Goal: Transaction & Acquisition: Book appointment/travel/reservation

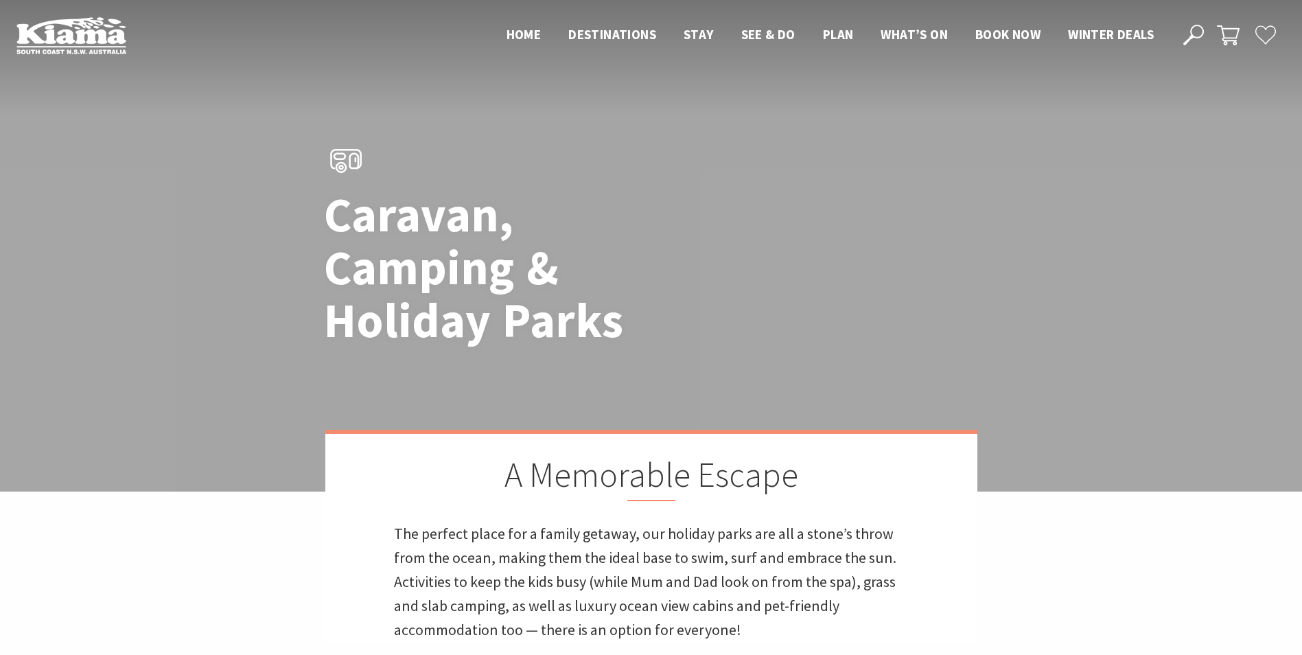
scroll to position [481, 0]
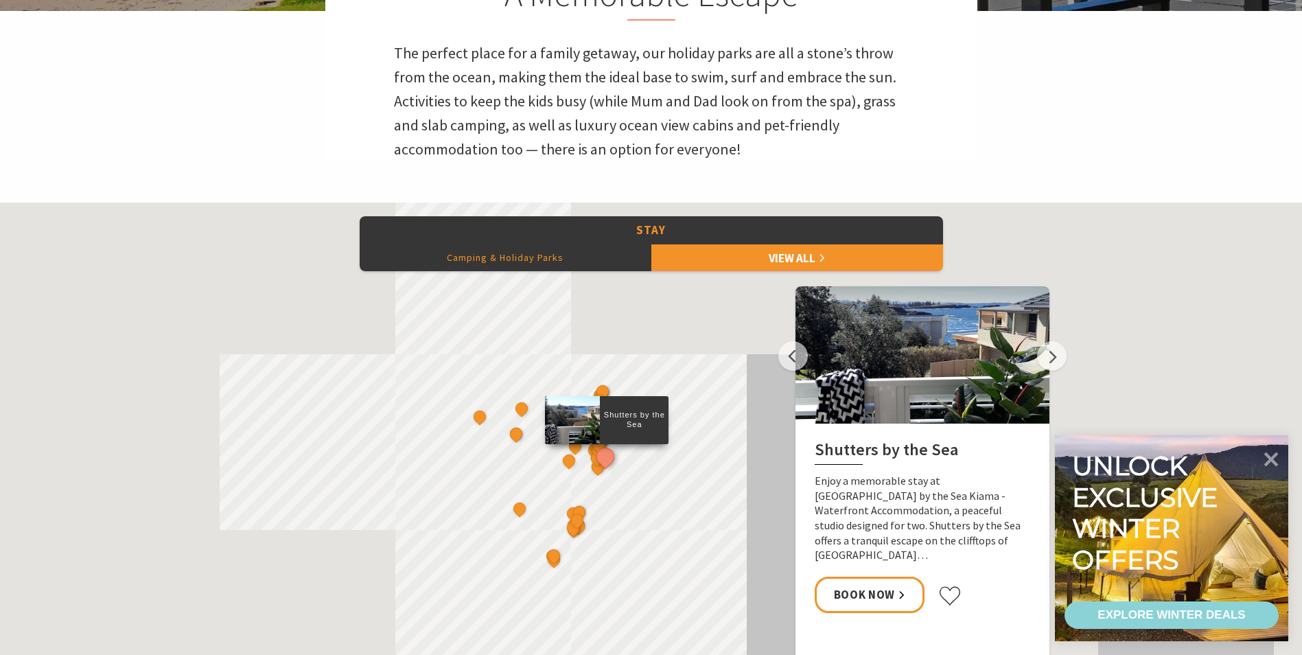
click at [520, 255] on button "Camping & Holiday Parks" at bounding box center [506, 257] width 292 height 27
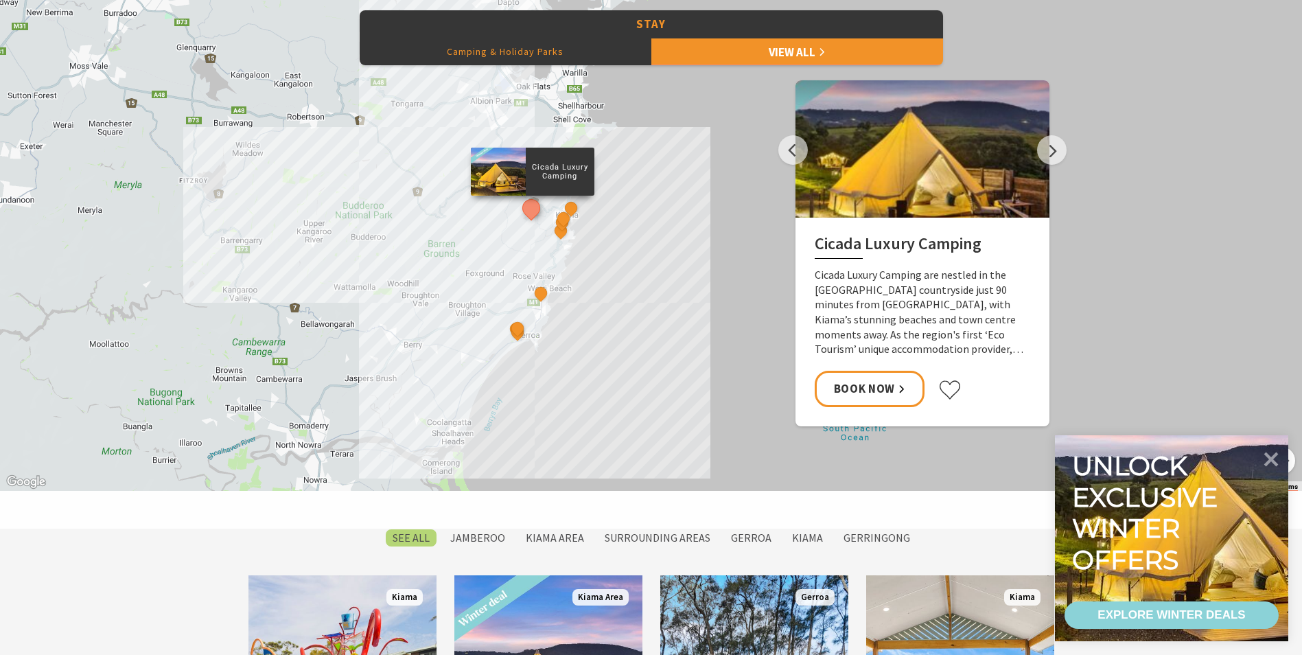
scroll to position [618, 0]
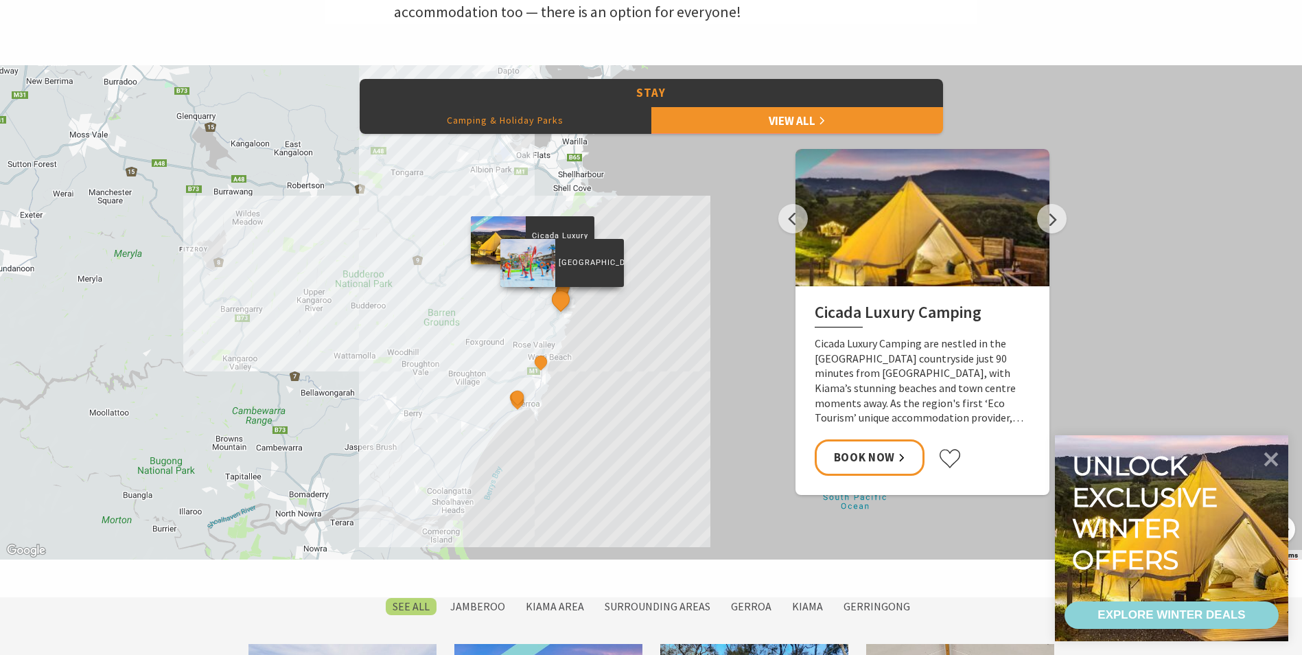
click at [560, 291] on button "See detail about BIG4 Easts Beach Holiday Park" at bounding box center [560, 299] width 25 height 25
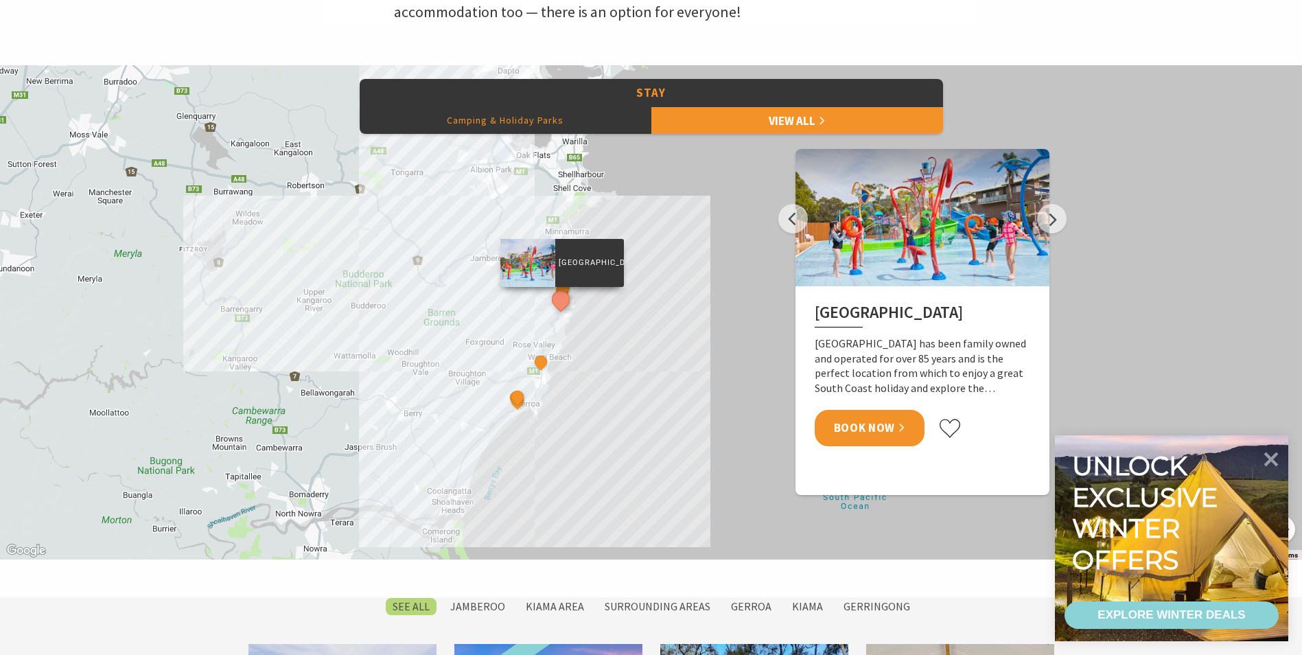
click at [895, 437] on link "Book Now" at bounding box center [870, 428] width 111 height 36
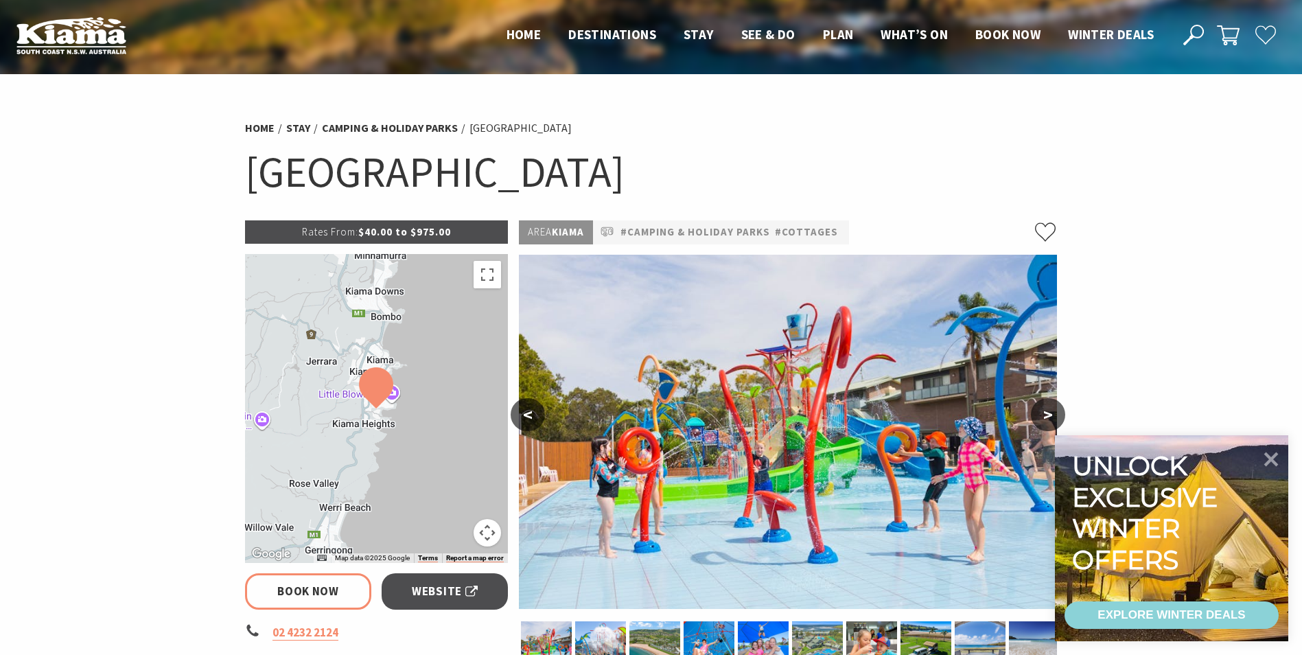
select select "3"
select select "2"
click at [1057, 414] on button ">" at bounding box center [1048, 414] width 34 height 33
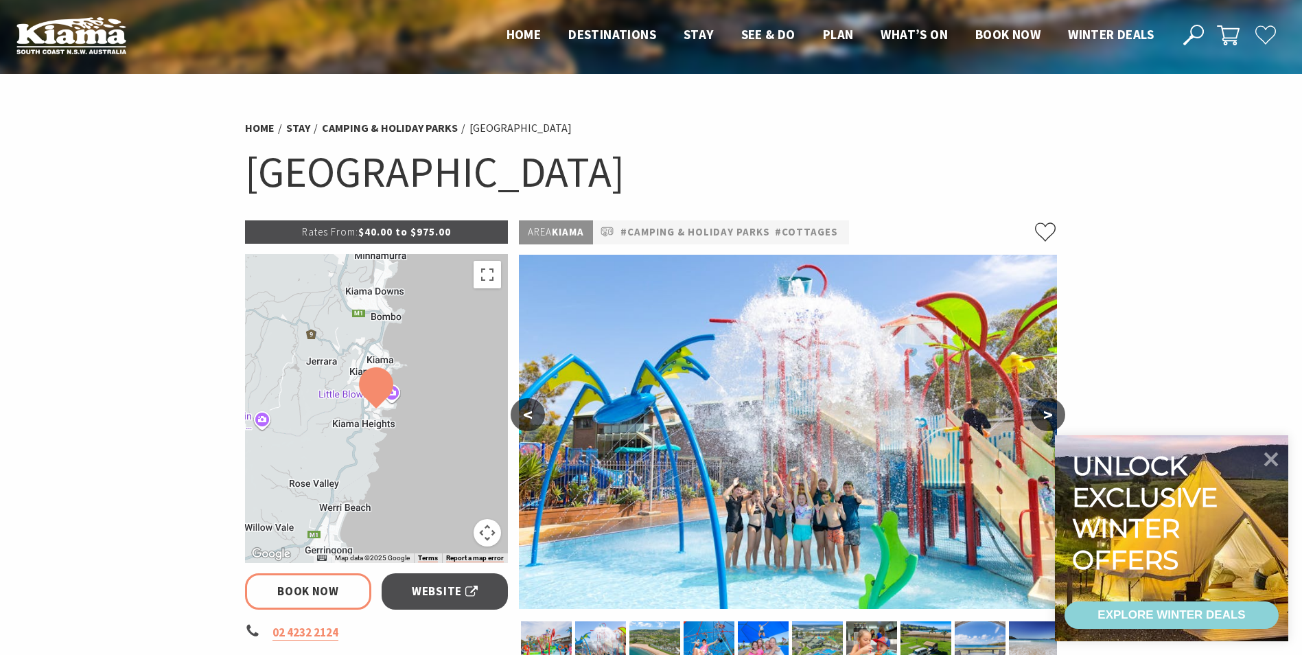
click at [1055, 414] on button ">" at bounding box center [1048, 414] width 34 height 33
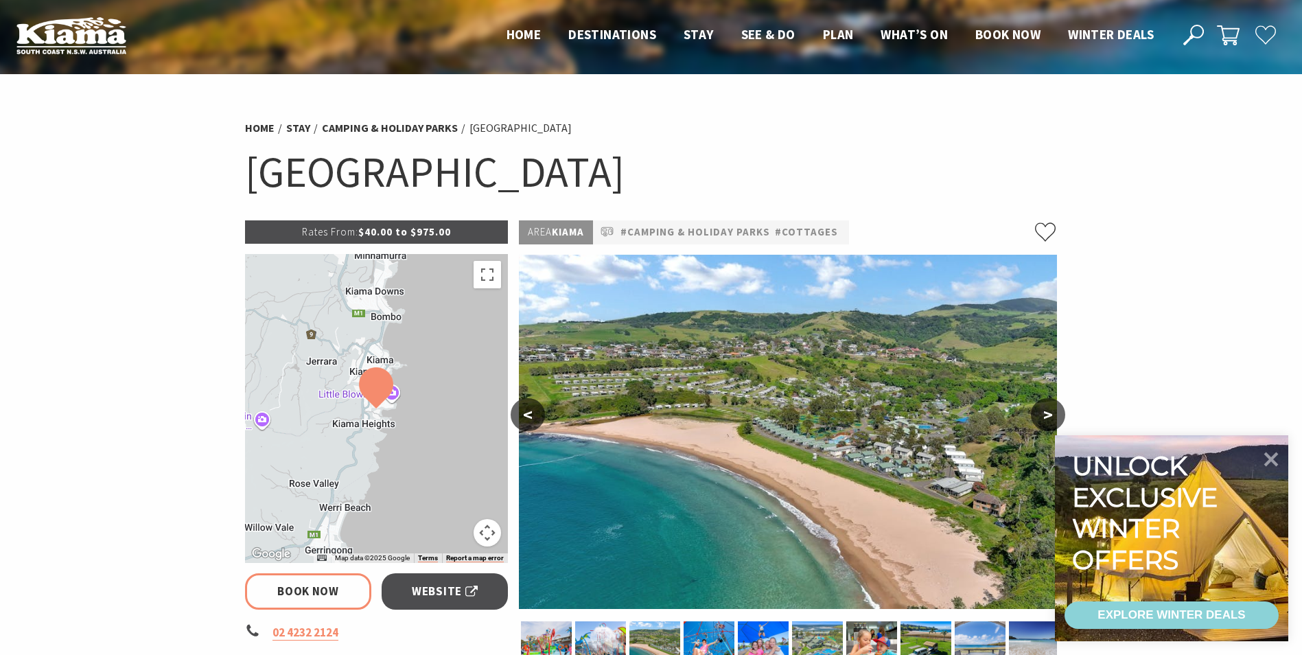
click at [1052, 414] on button ">" at bounding box center [1048, 414] width 34 height 33
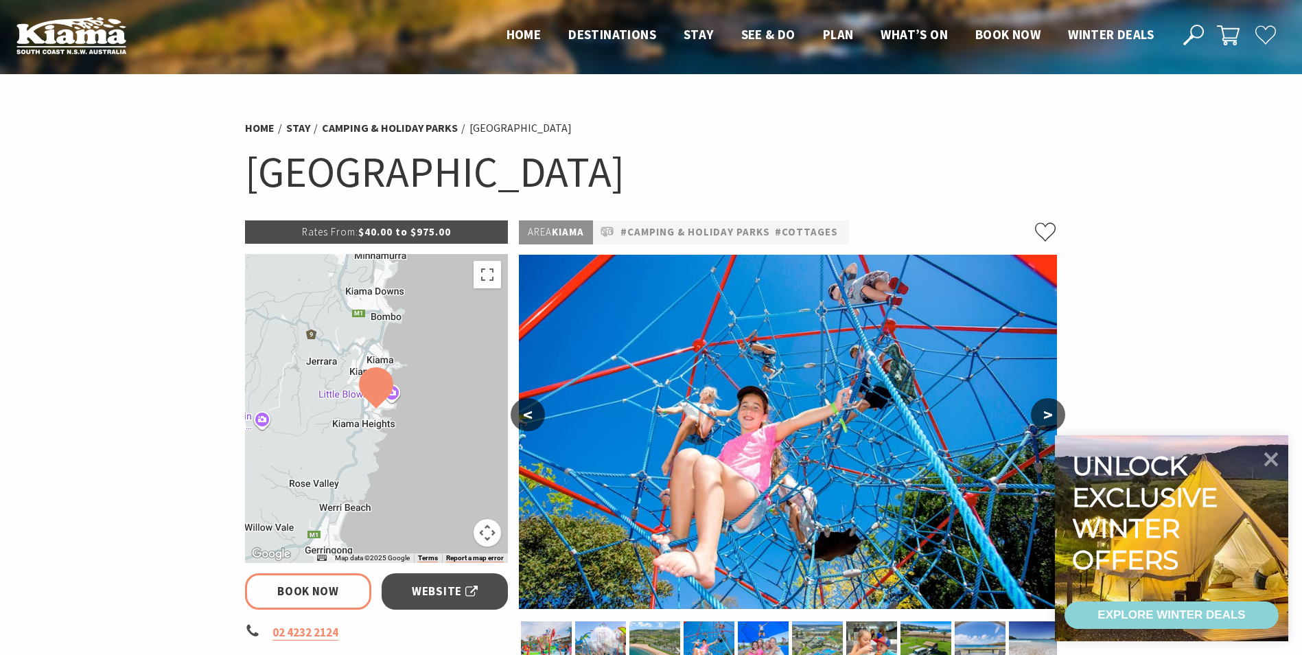
click at [1052, 414] on button ">" at bounding box center [1048, 414] width 34 height 33
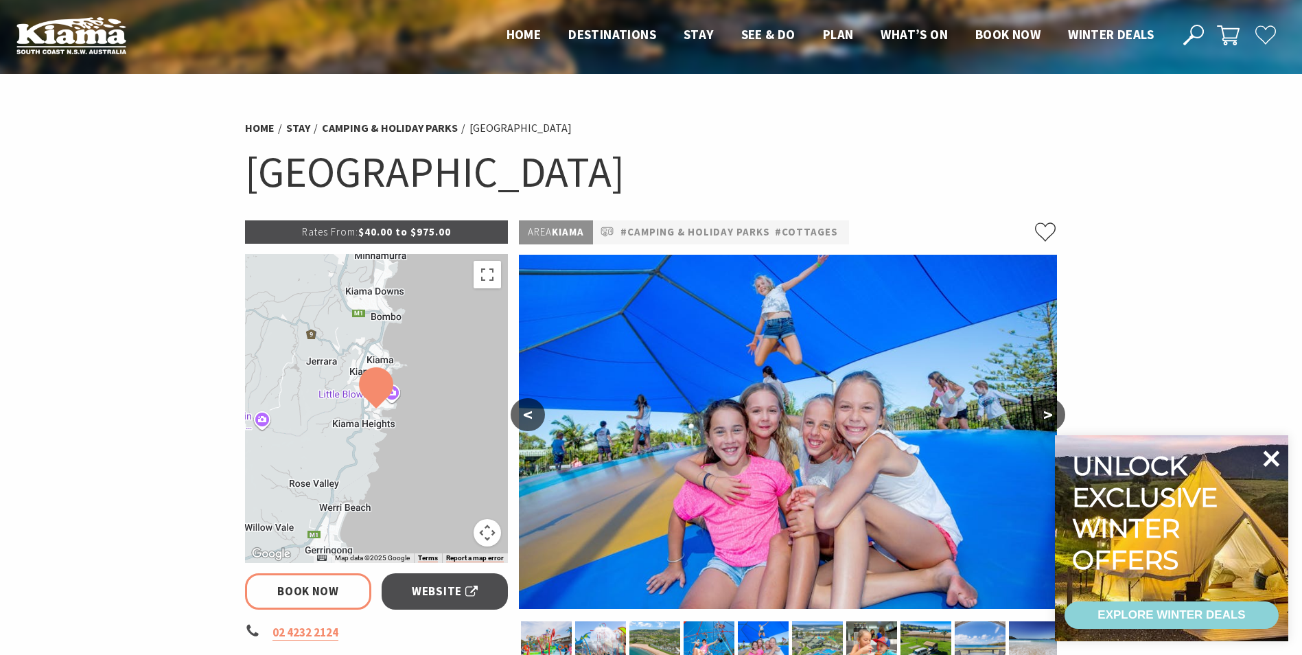
click at [1273, 460] on icon at bounding box center [1272, 458] width 16 height 16
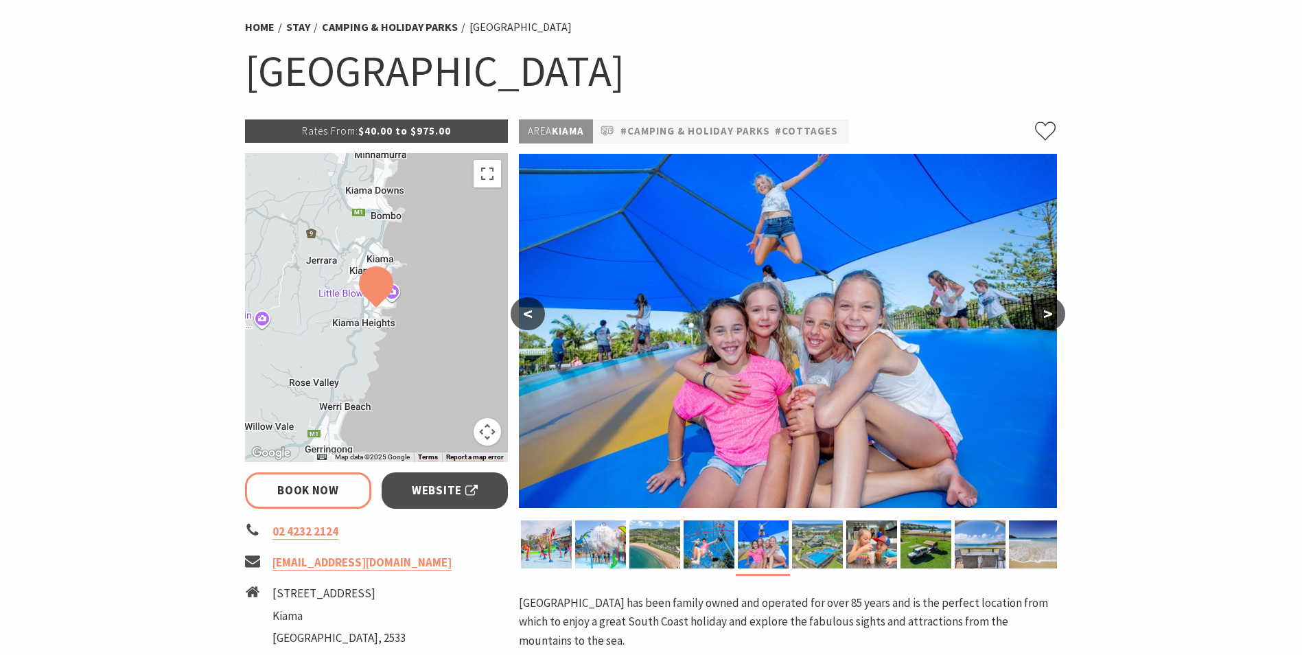
scroll to position [206, 0]
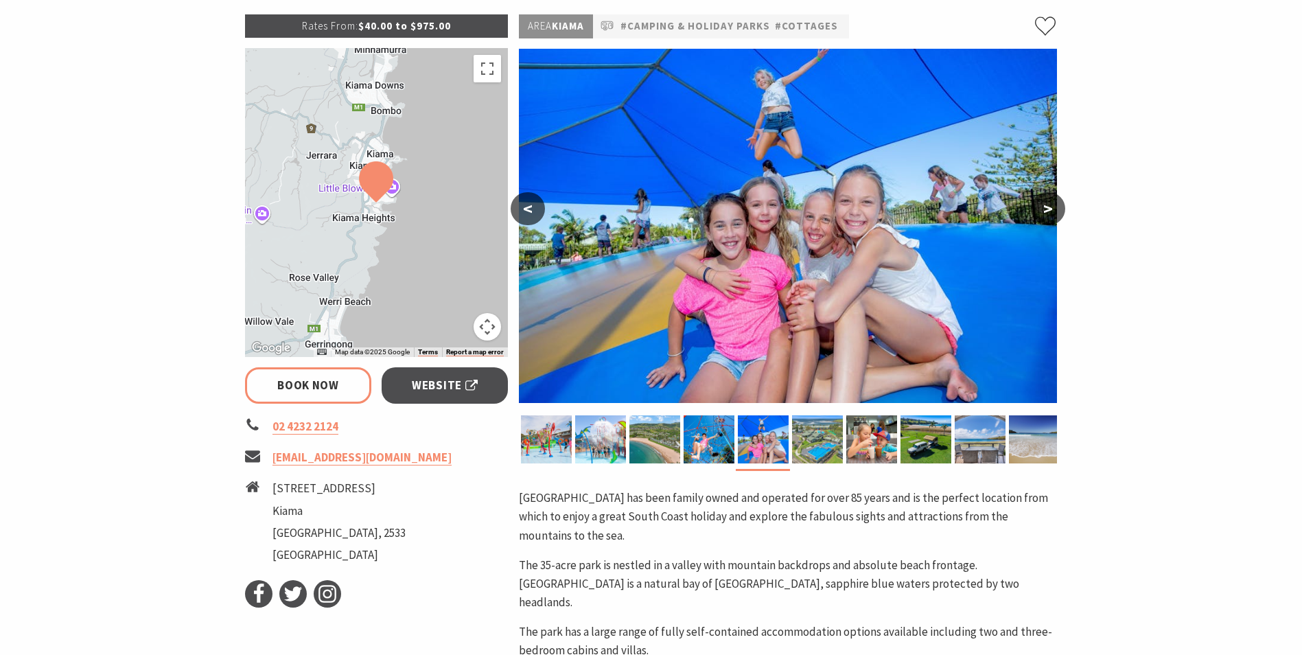
click at [1070, 212] on section "Home Stay Camping & Holiday Parks BIG4 Easts Beach Holiday Park BIG4 Easts Beac…" at bounding box center [651, 490] width 1302 height 1245
click at [1048, 205] on button ">" at bounding box center [1048, 208] width 34 height 33
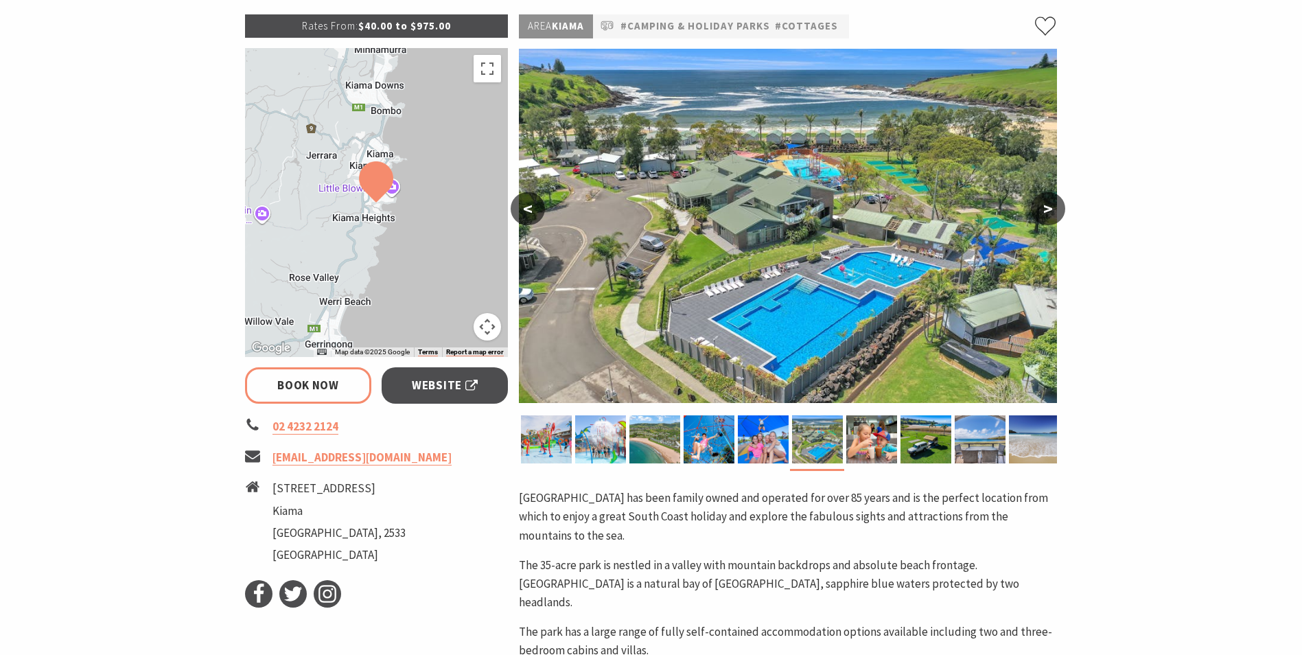
click at [1046, 205] on button ">" at bounding box center [1048, 208] width 34 height 33
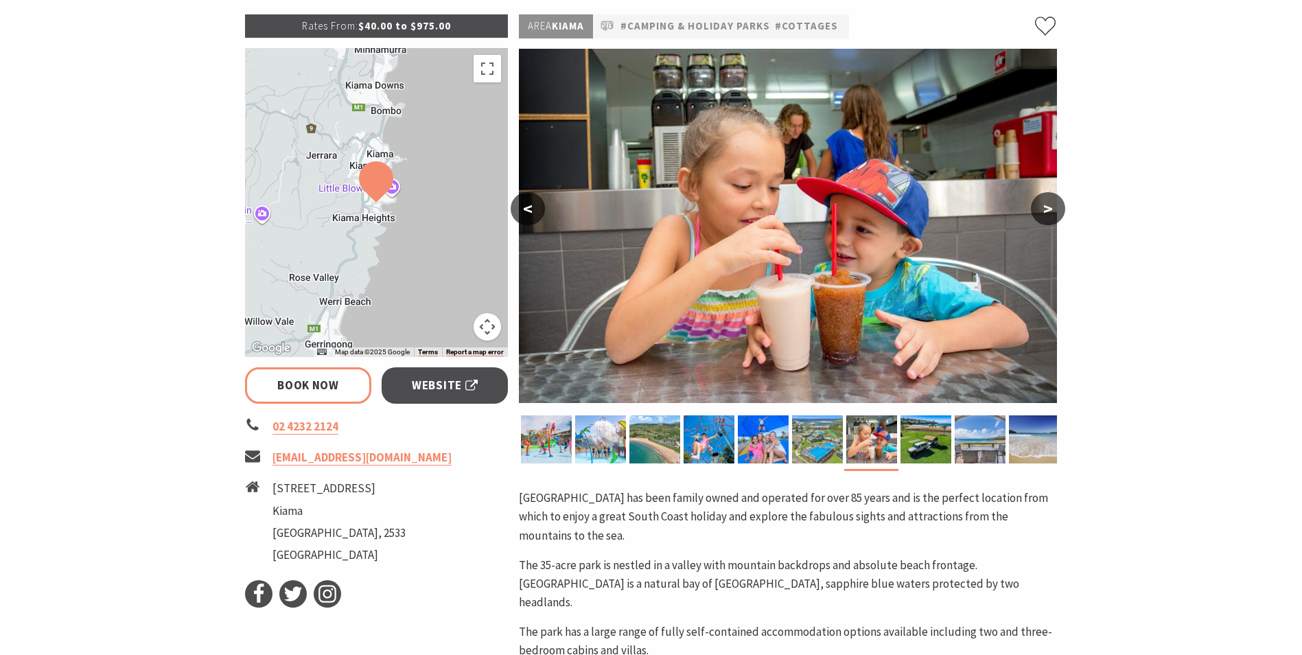
click at [527, 216] on button "<" at bounding box center [528, 208] width 34 height 33
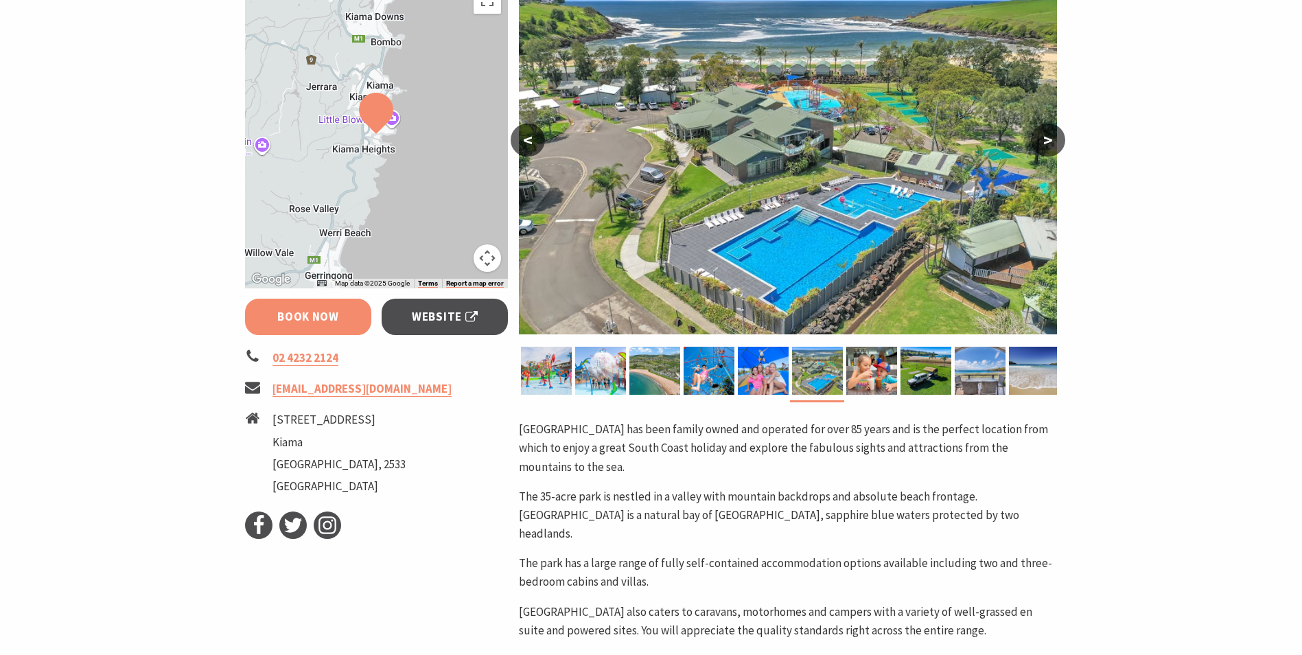
click at [334, 313] on link "Book Now" at bounding box center [308, 317] width 127 height 36
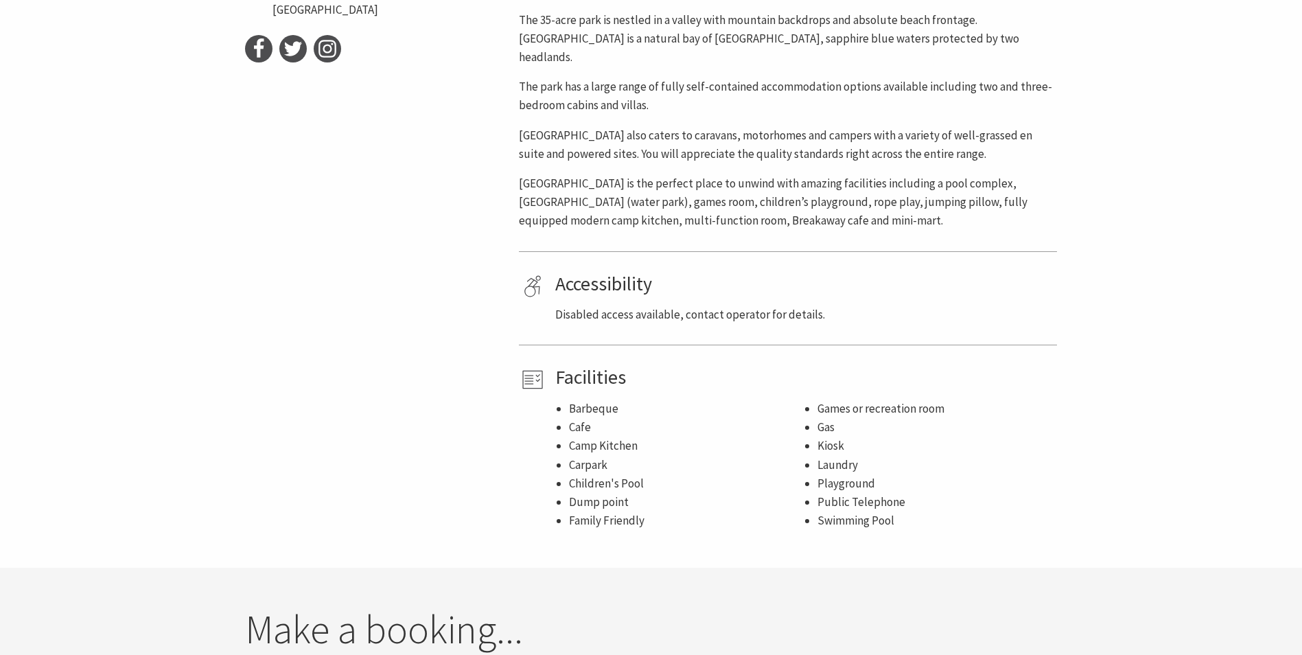
scroll to position [270, 0]
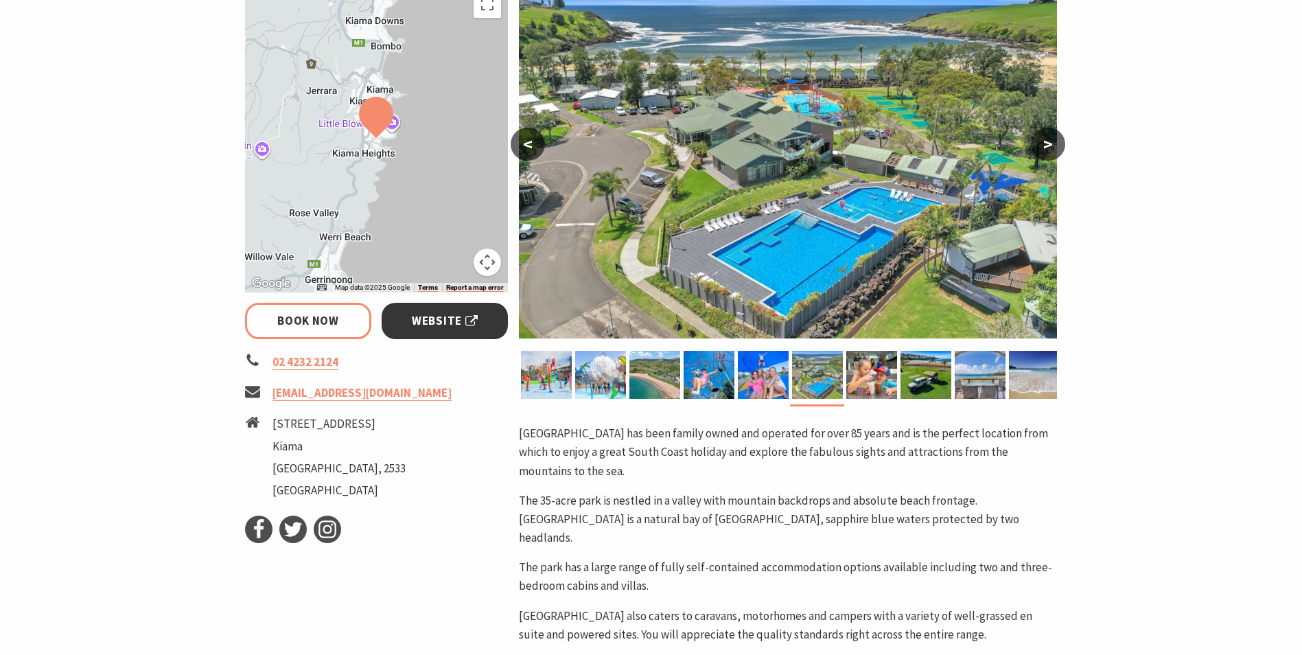
click at [439, 317] on span "Website" at bounding box center [445, 321] width 66 height 19
